Goal: Information Seeking & Learning: Learn about a topic

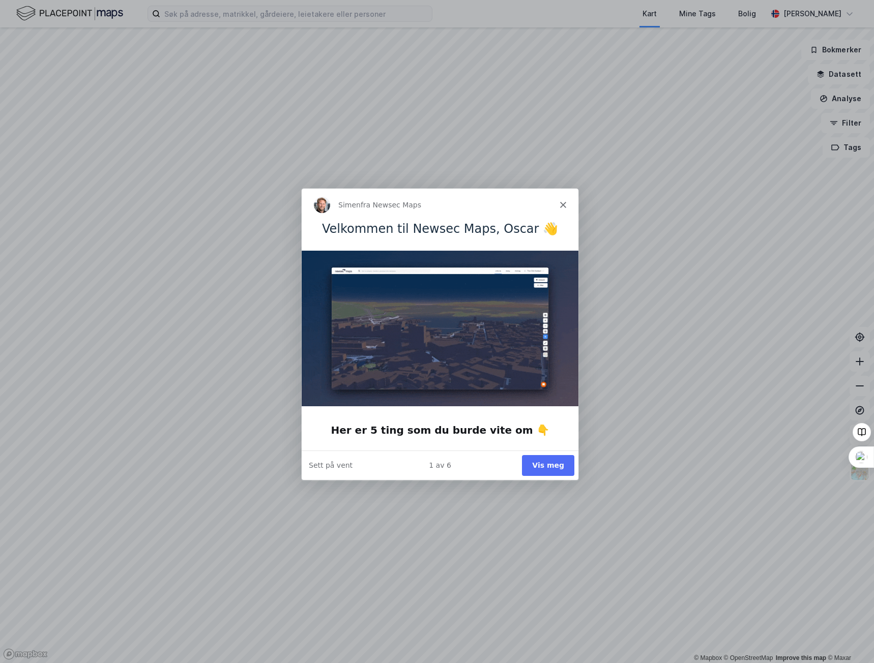
drag, startPoint x: 544, startPoint y: 463, endPoint x: 383, endPoint y: 471, distance: 160.9
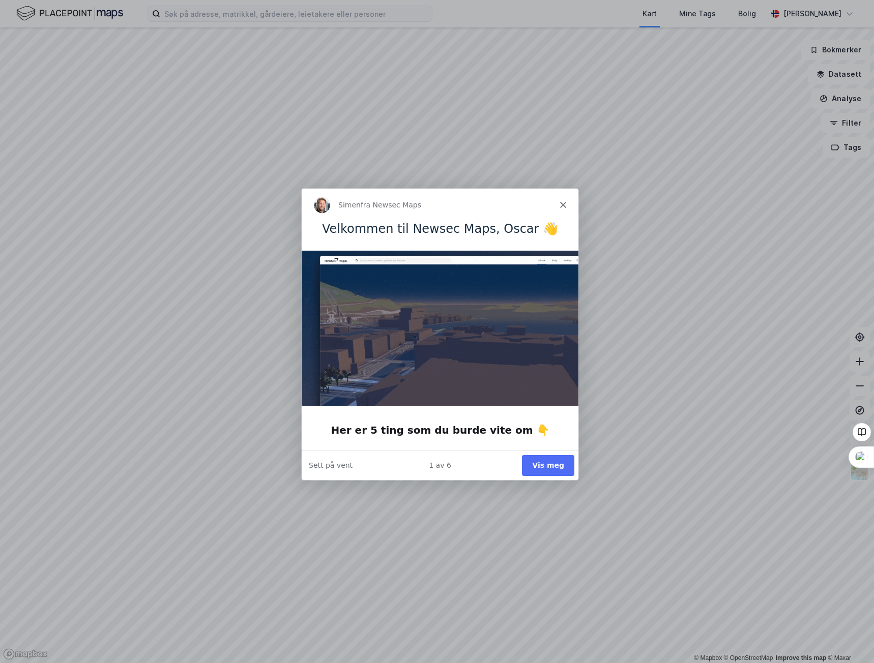
click at [385, 471] on div "1 av 6 Vis meg Sett på vent" at bounding box center [439, 465] width 277 height 30
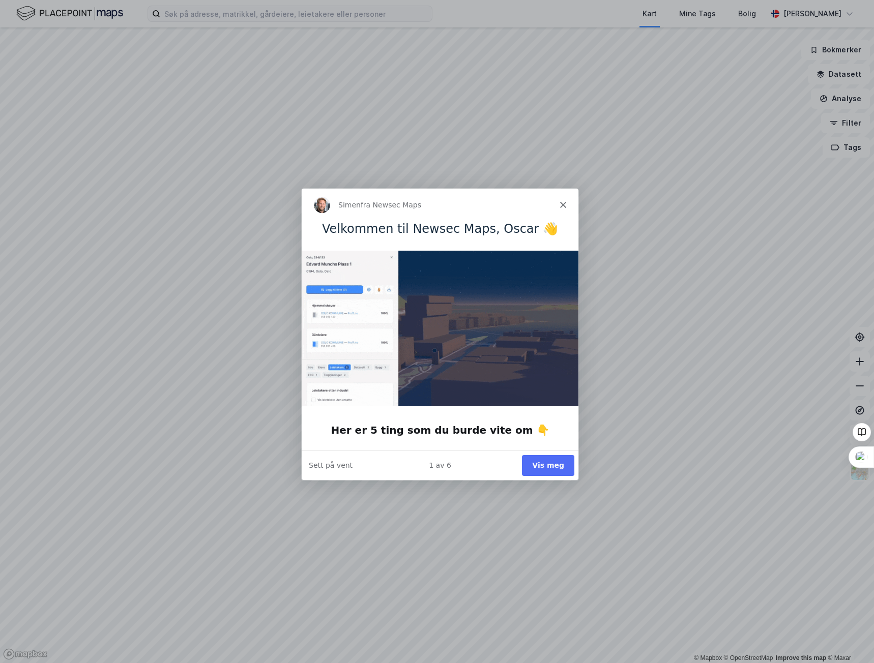
click at [548, 460] on button "Vis meg" at bounding box center [547, 465] width 52 height 21
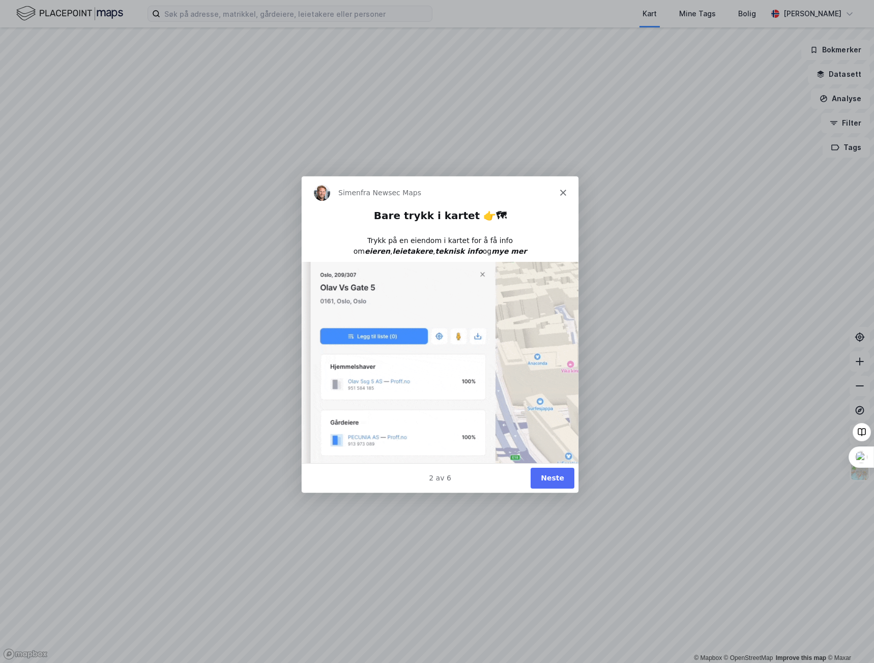
click at [561, 480] on button "Neste" at bounding box center [552, 478] width 44 height 21
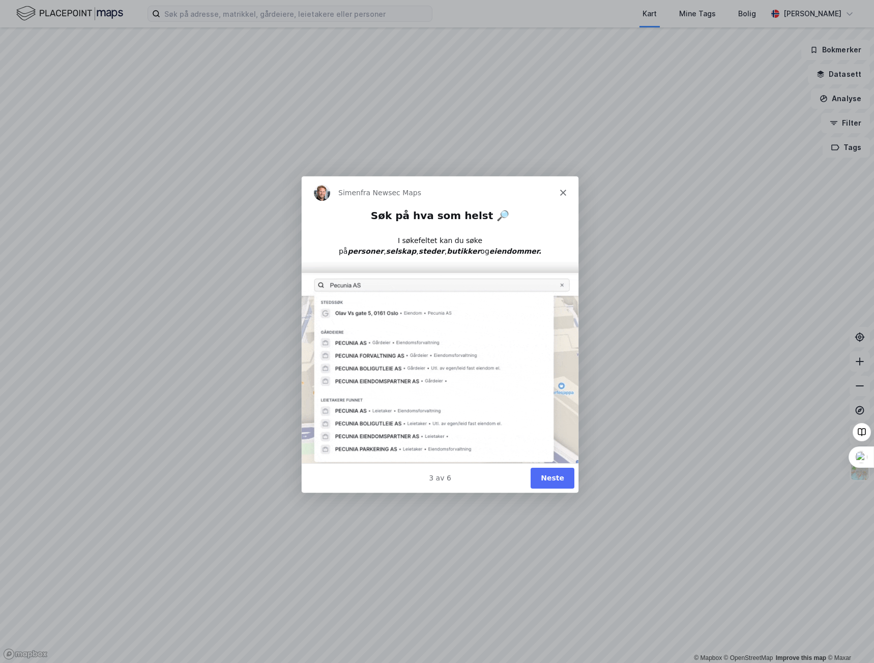
click at [547, 476] on button "Neste" at bounding box center [552, 478] width 44 height 21
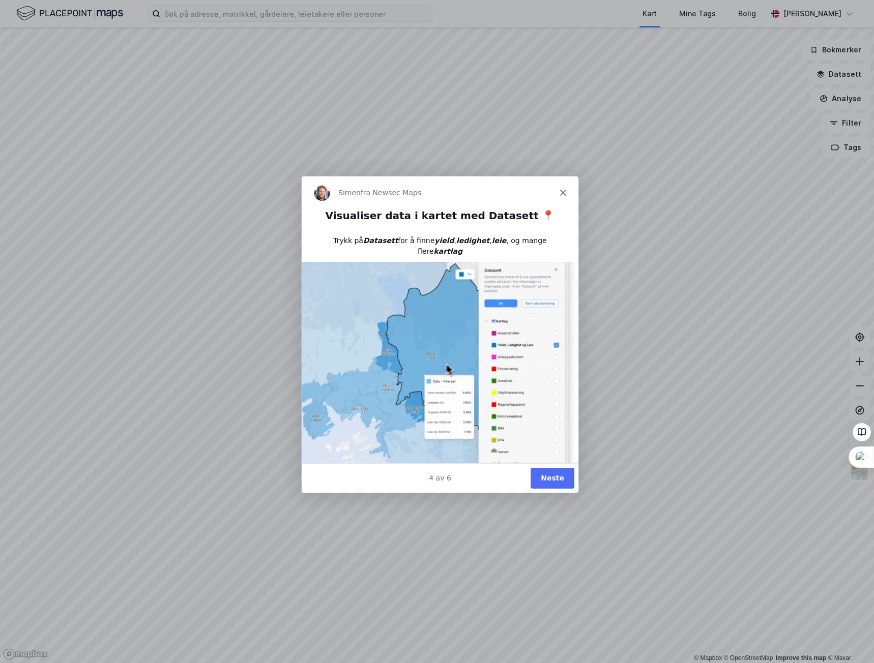
click at [563, 482] on button "Neste" at bounding box center [552, 478] width 44 height 21
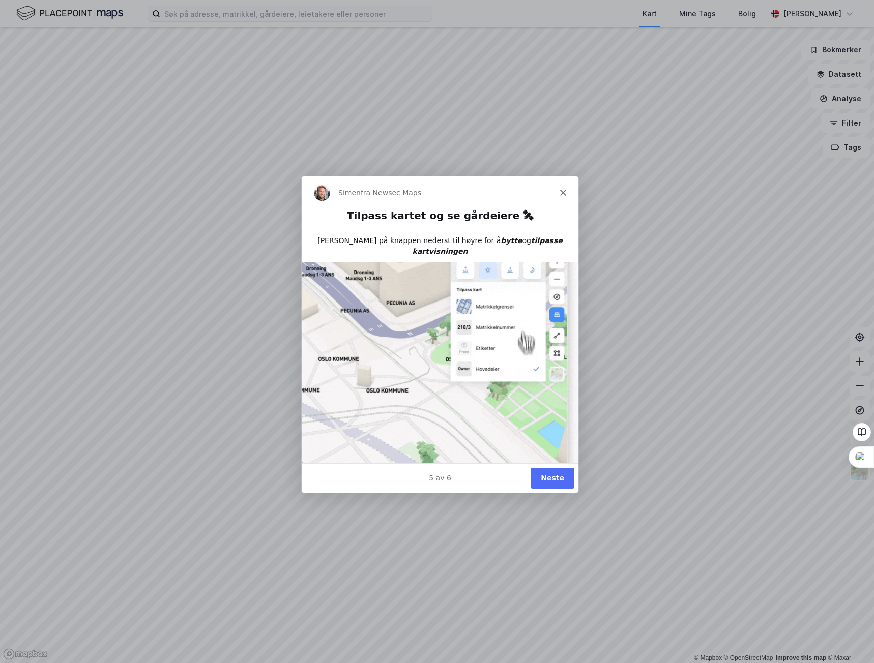
click at [548, 479] on button "Neste" at bounding box center [552, 478] width 44 height 21
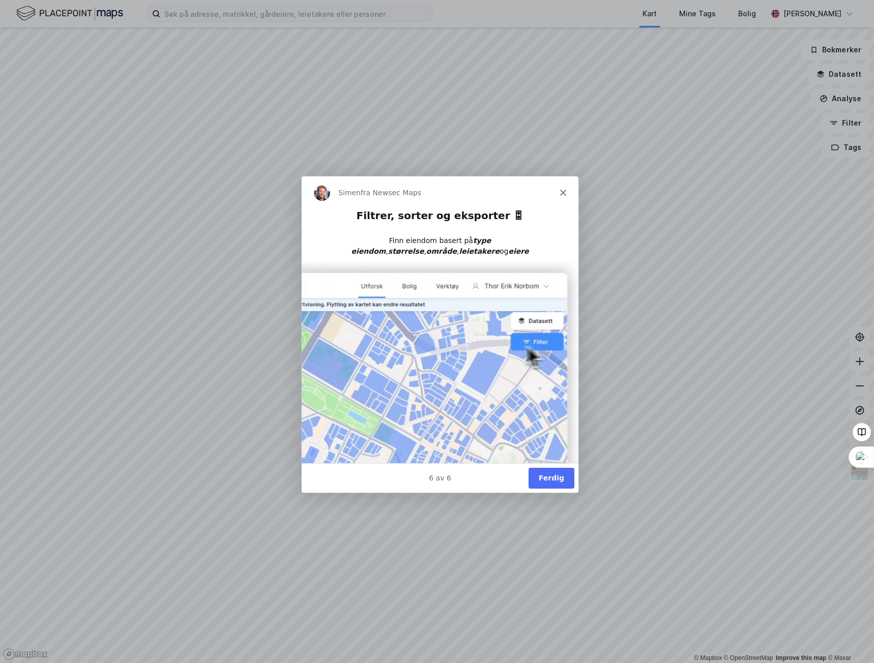
click at [548, 479] on button "Ferdig" at bounding box center [551, 478] width 46 height 21
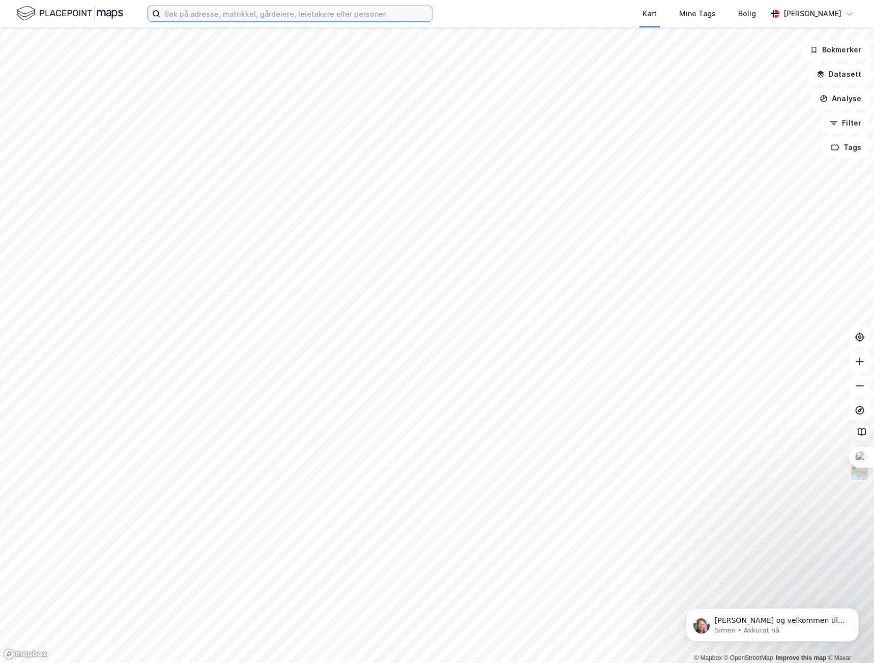
drag, startPoint x: 279, startPoint y: 18, endPoint x: 283, endPoint y: 11, distance: 8.2
click at [279, 18] on input at bounding box center [296, 13] width 272 height 15
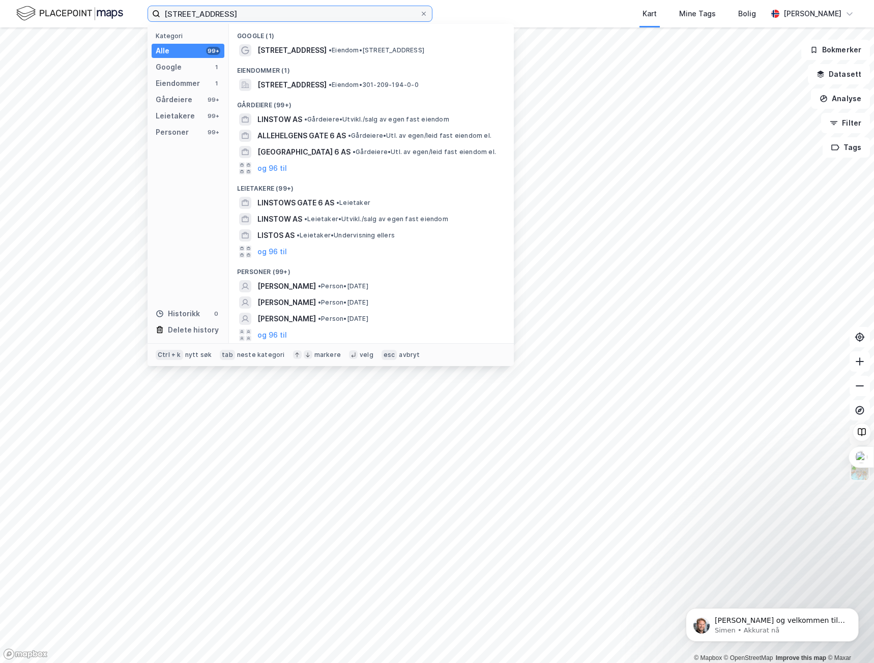
type input "[STREET_ADDRESS]"
click at [285, 57] on div "[STREET_ADDRESS] • Eiendom • [STREET_ADDRESS]" at bounding box center [371, 50] width 269 height 16
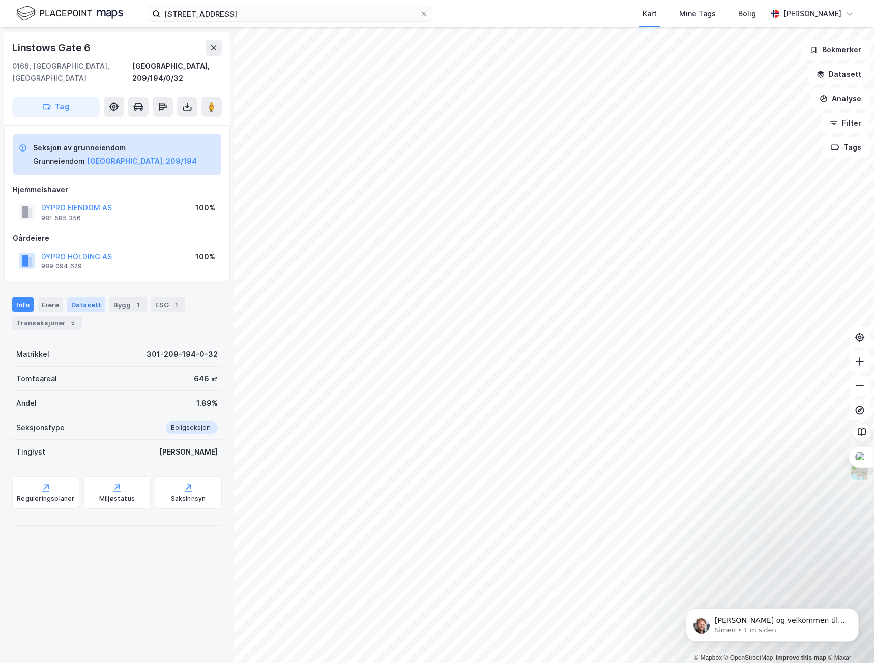
click at [82, 298] on div "Datasett" at bounding box center [86, 305] width 38 height 14
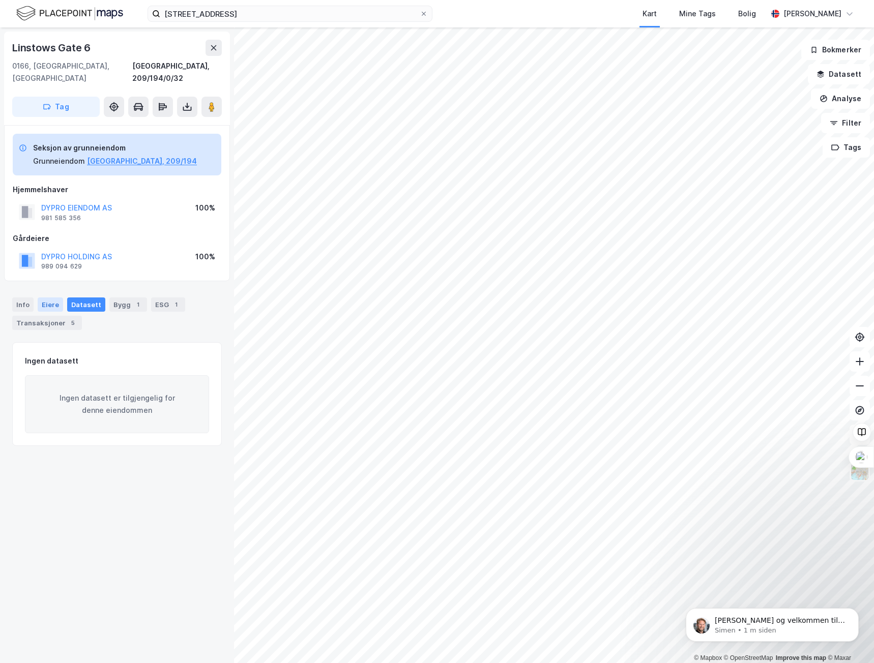
click at [50, 298] on div "Eiere" at bounding box center [50, 305] width 25 height 14
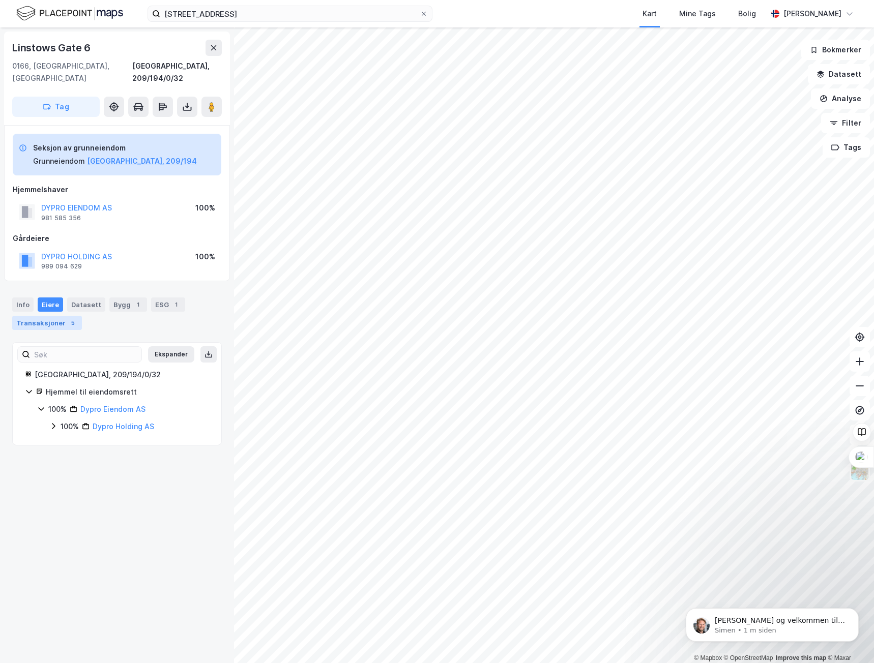
click at [55, 316] on div "Transaksjoner 5" at bounding box center [47, 323] width 70 height 14
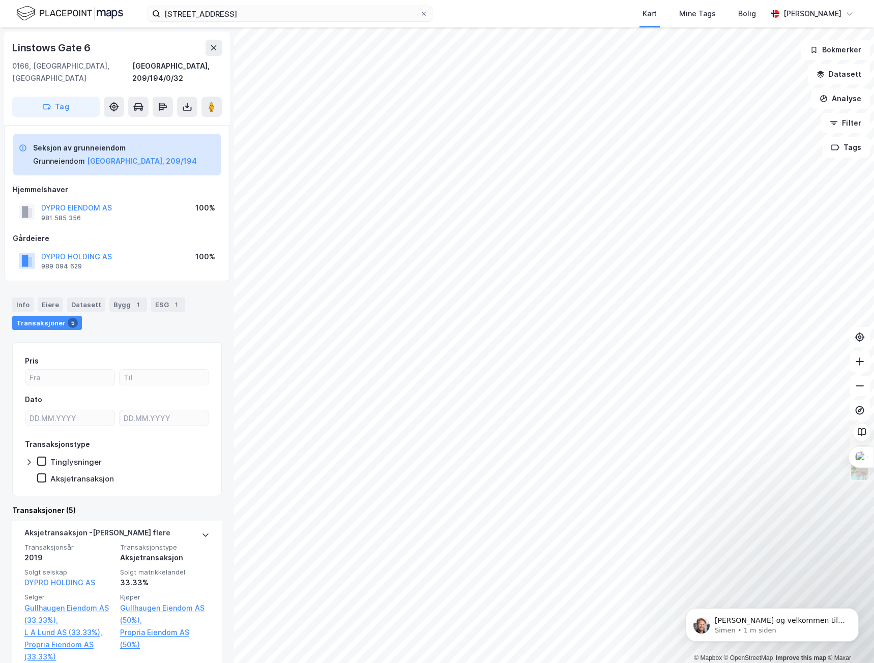
drag, startPoint x: 125, startPoint y: 294, endPoint x: 111, endPoint y: 324, distance: 33.3
click at [125, 299] on div "Bygg 1" at bounding box center [128, 305] width 38 height 14
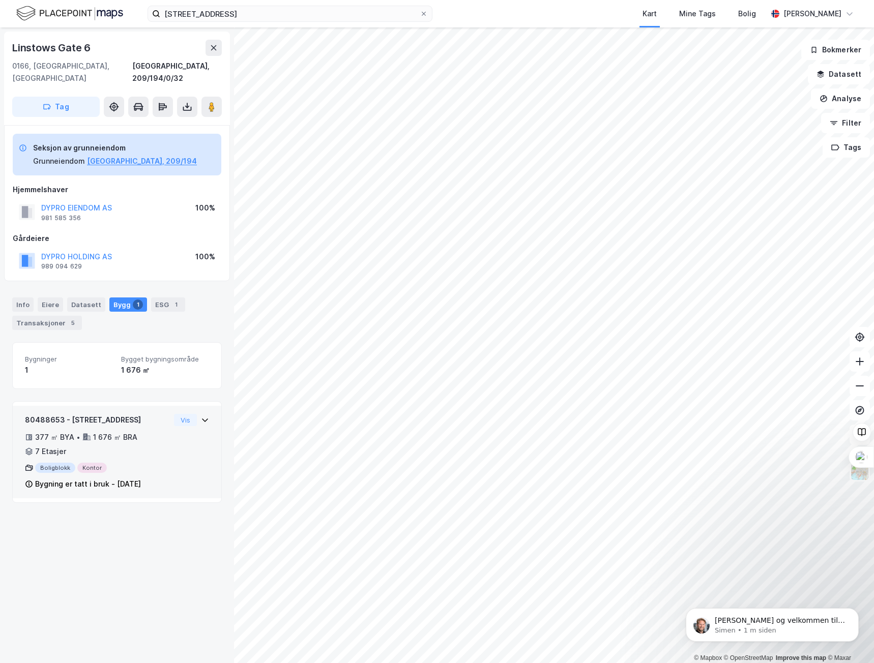
click at [201, 416] on icon at bounding box center [205, 420] width 8 height 8
click at [155, 298] on div "ESG 1" at bounding box center [168, 305] width 34 height 14
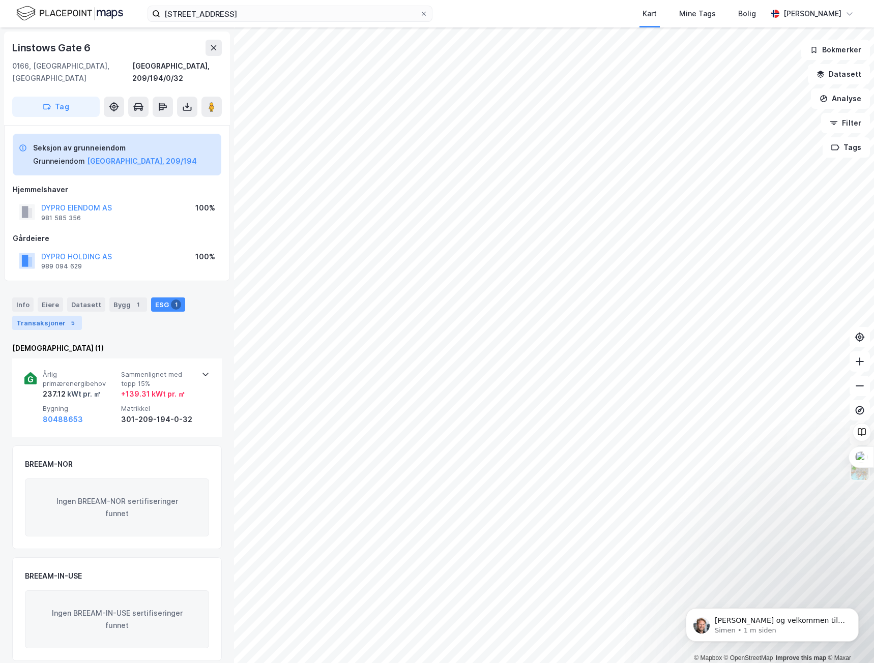
click at [68, 318] on div "5" at bounding box center [73, 323] width 10 height 10
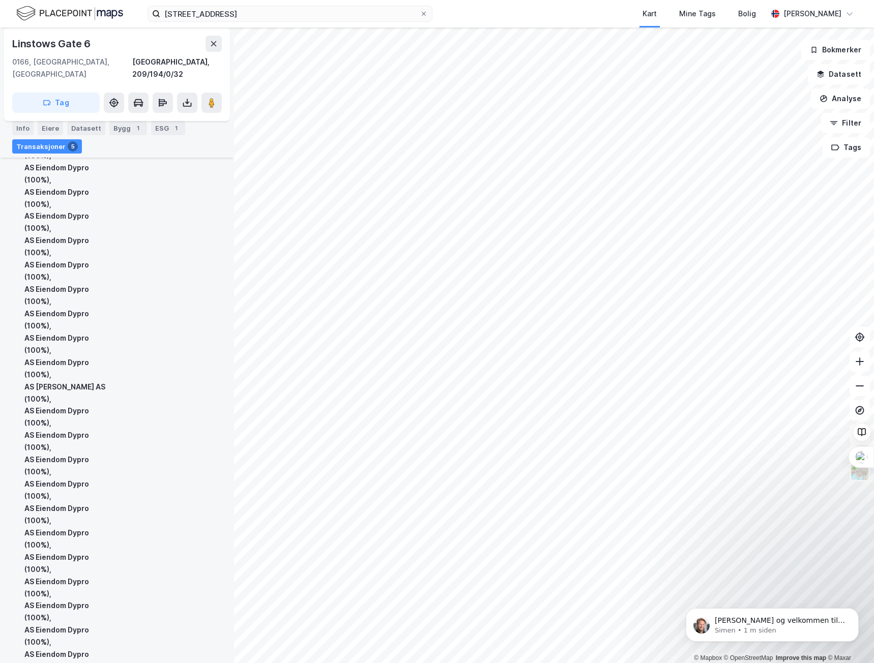
scroll to position [1990, 0]
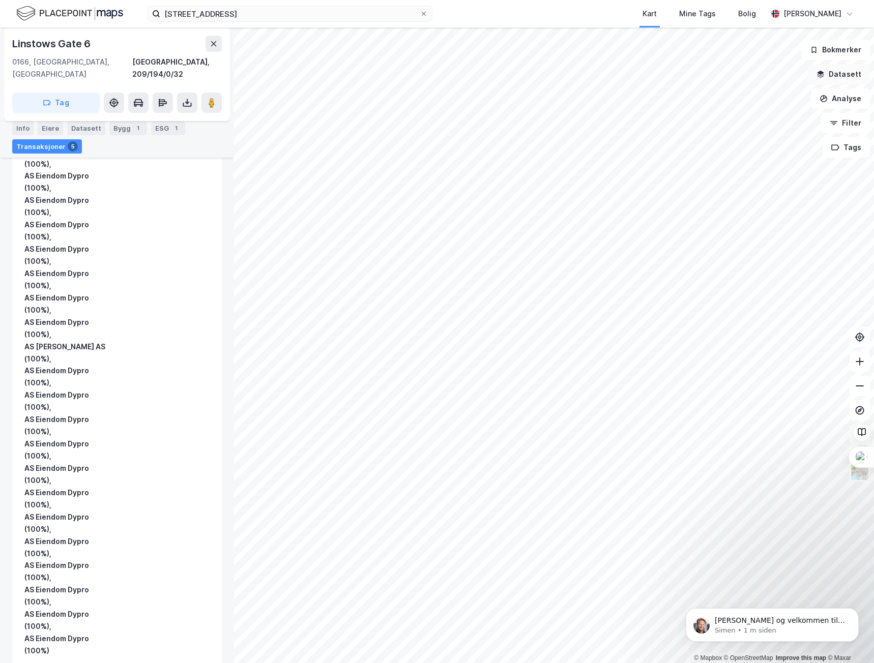
click at [843, 77] on button "Datasett" at bounding box center [839, 74] width 62 height 20
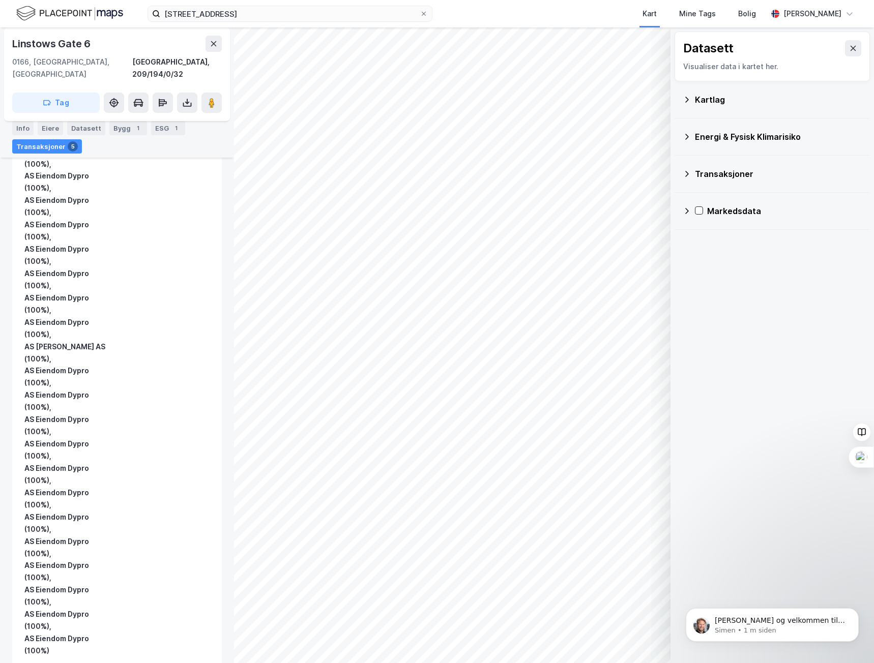
click at [702, 206] on div "Markedsdata" at bounding box center [772, 211] width 179 height 24
click at [700, 209] on icon at bounding box center [698, 210] width 7 height 7
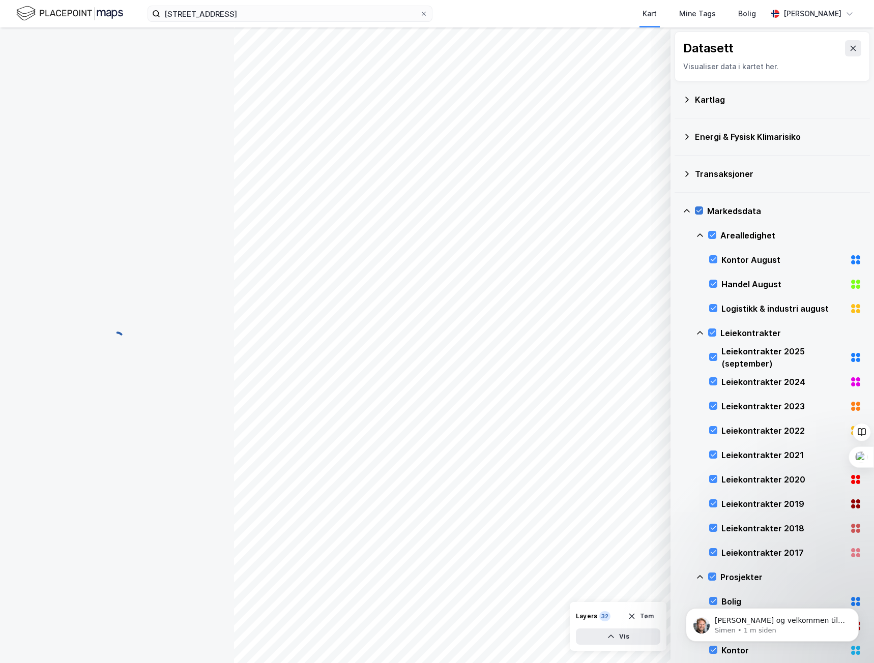
scroll to position [0, 0]
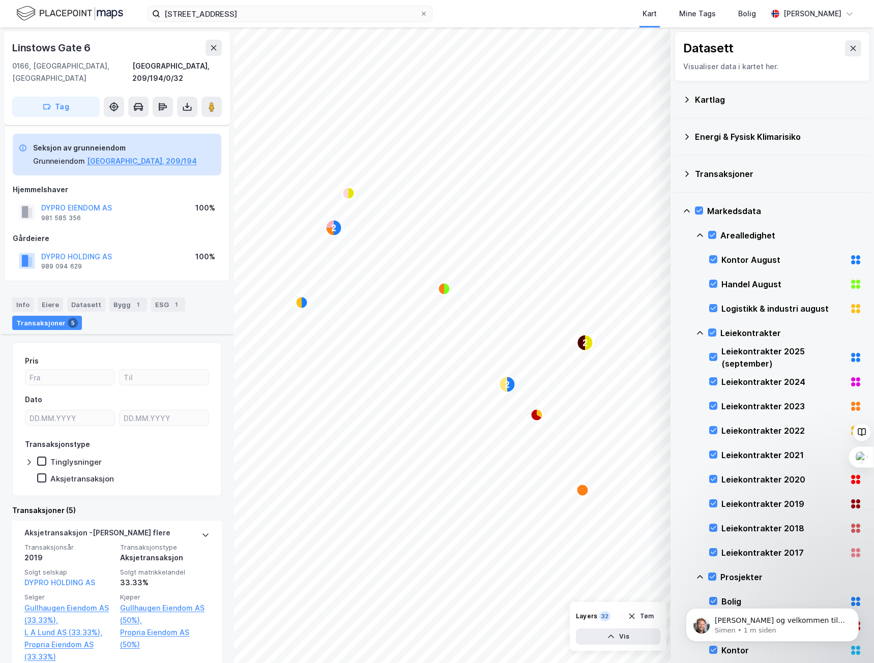
click at [698, 170] on div "Transaksjoner" at bounding box center [778, 174] width 167 height 12
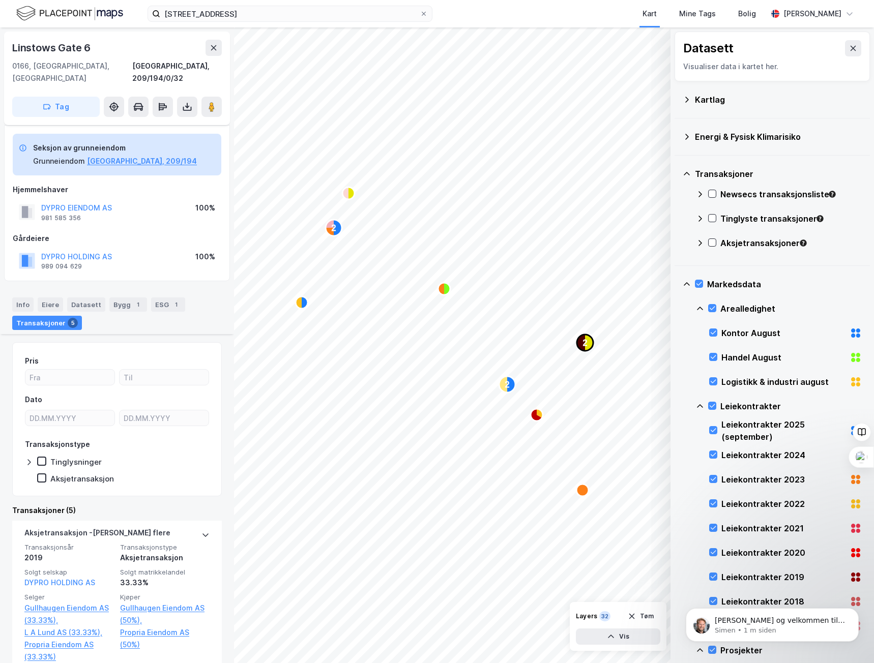
click at [577, 340] on circle "Map marker" at bounding box center [585, 343] width 16 height 16
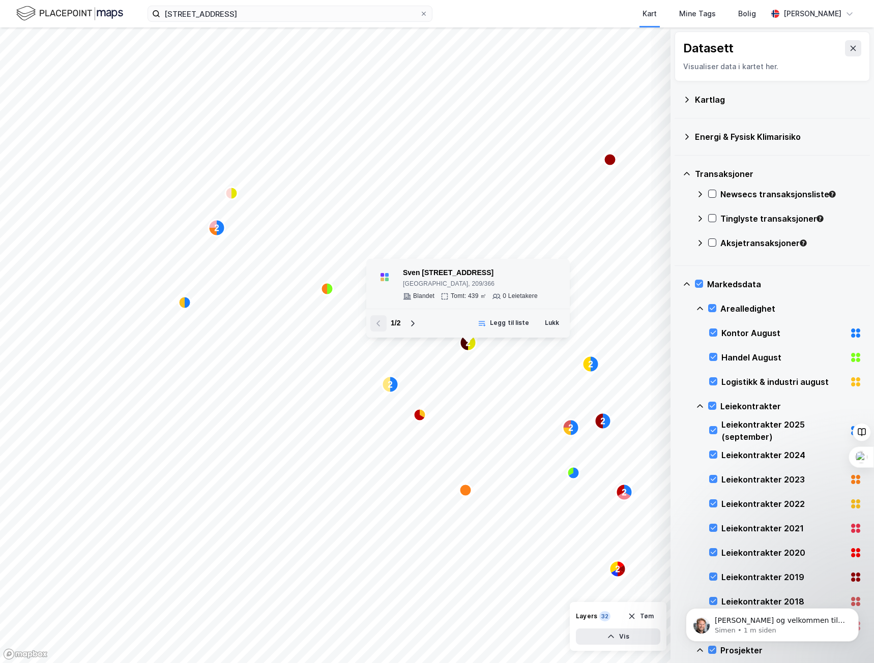
click at [467, 272] on div "Sven [STREET_ADDRESS]" at bounding box center [470, 273] width 135 height 12
